Goal: Information Seeking & Learning: Find specific fact

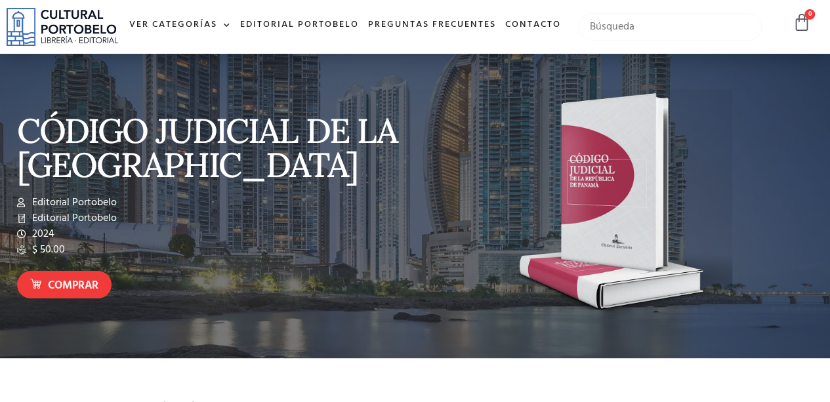
click at [612, 34] on input "text" at bounding box center [670, 27] width 183 height 28
paste input "CONVENIO PARA FACILITAR EL TRÁFICO MARÍTIMO INTERNACIONAL, 1965, ---------- Tod…"
type input "CONVENIO PARA FACILITAR EL TRÁFICO MARÍTIMO INTERNACIONAL, 1965, ---------- Tod…"
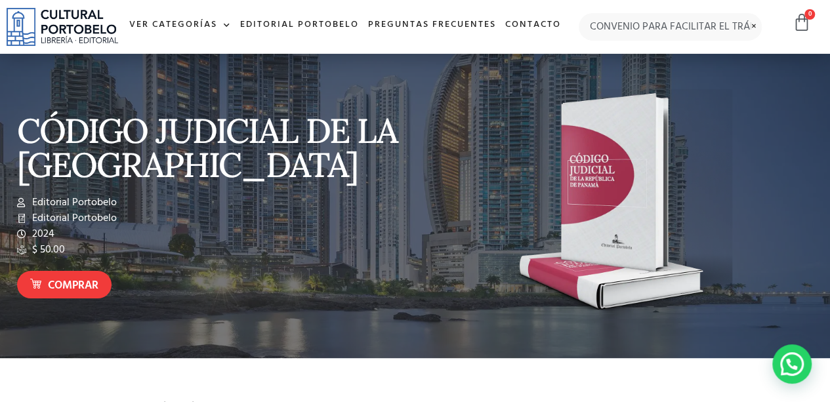
click at [752, 20] on span at bounding box center [754, 19] width 16 height 1
click at [609, 41] on input "text" at bounding box center [670, 27] width 183 height 28
paste input "CONVENIO PARA FACILITAR EL TRÁFICO MARÍTIMO INTERNACIONAL, 1965, ---------- Tod…"
drag, startPoint x: 748, startPoint y: 36, endPoint x: 404, endPoint y: 39, distance: 344.0
click at [404, 39] on div "Ver Categorías A – C Administración Empresarial Arquitectura Arte Autoayuda Bio…" at bounding box center [415, 27] width 830 height 54
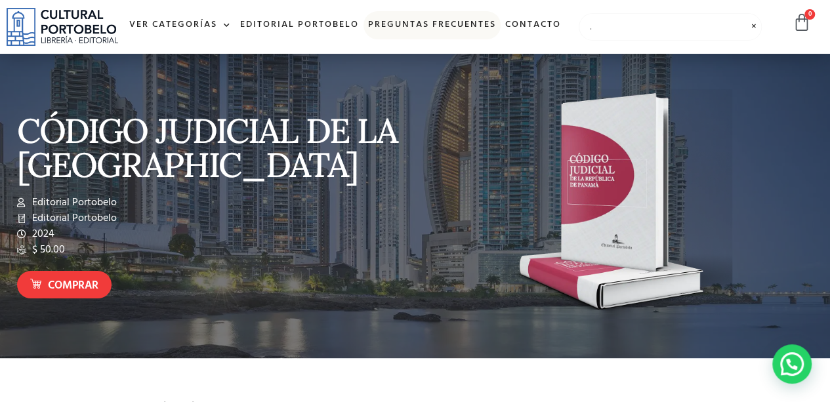
type input "."
type input "CONVENIO PARA FACILITAR EL TRÁFICO MAR"
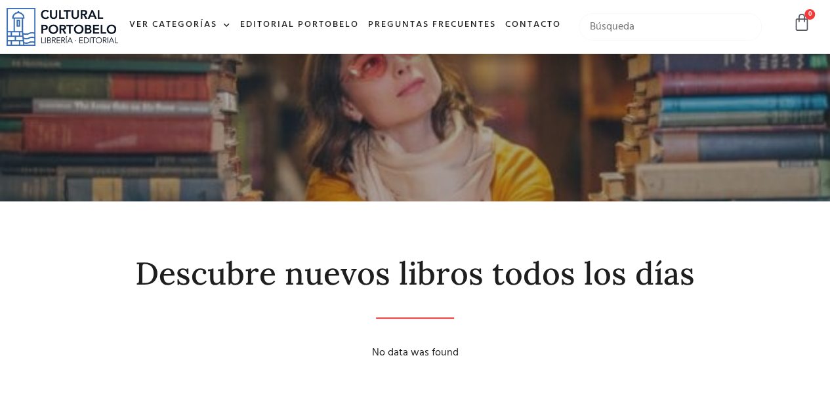
click at [643, 33] on input "text" at bounding box center [670, 27] width 183 height 28
type input "MARITIMO"
